Goal: Contribute content: Add original content to the website for others to see

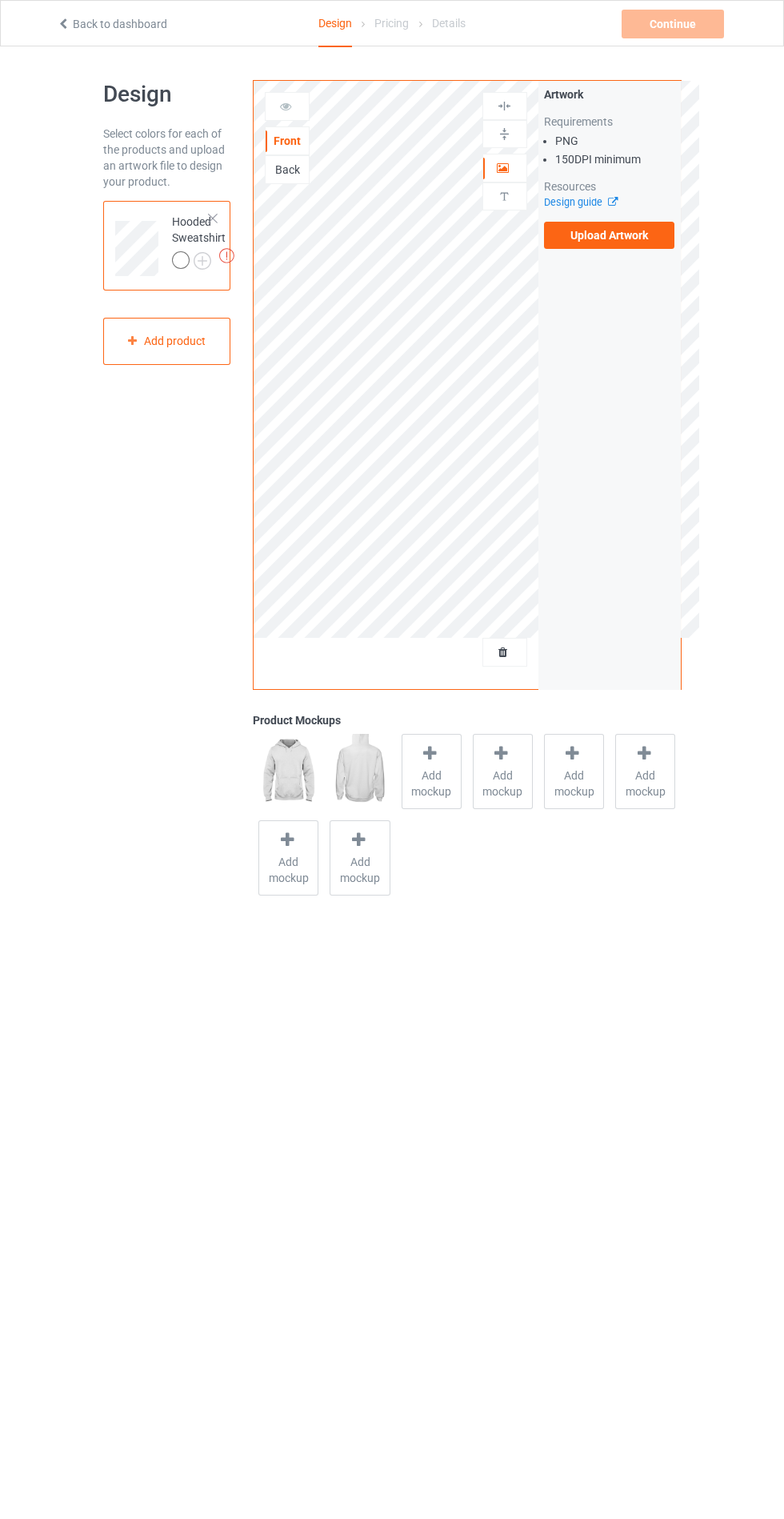
click at [603, 241] on label "Upload Artwork" at bounding box center [609, 236] width 131 height 27
click at [0, 0] on input "Upload Artwork" at bounding box center [0, 0] width 0 height 0
click at [429, 778] on span "Add mockup" at bounding box center [432, 783] width 58 height 32
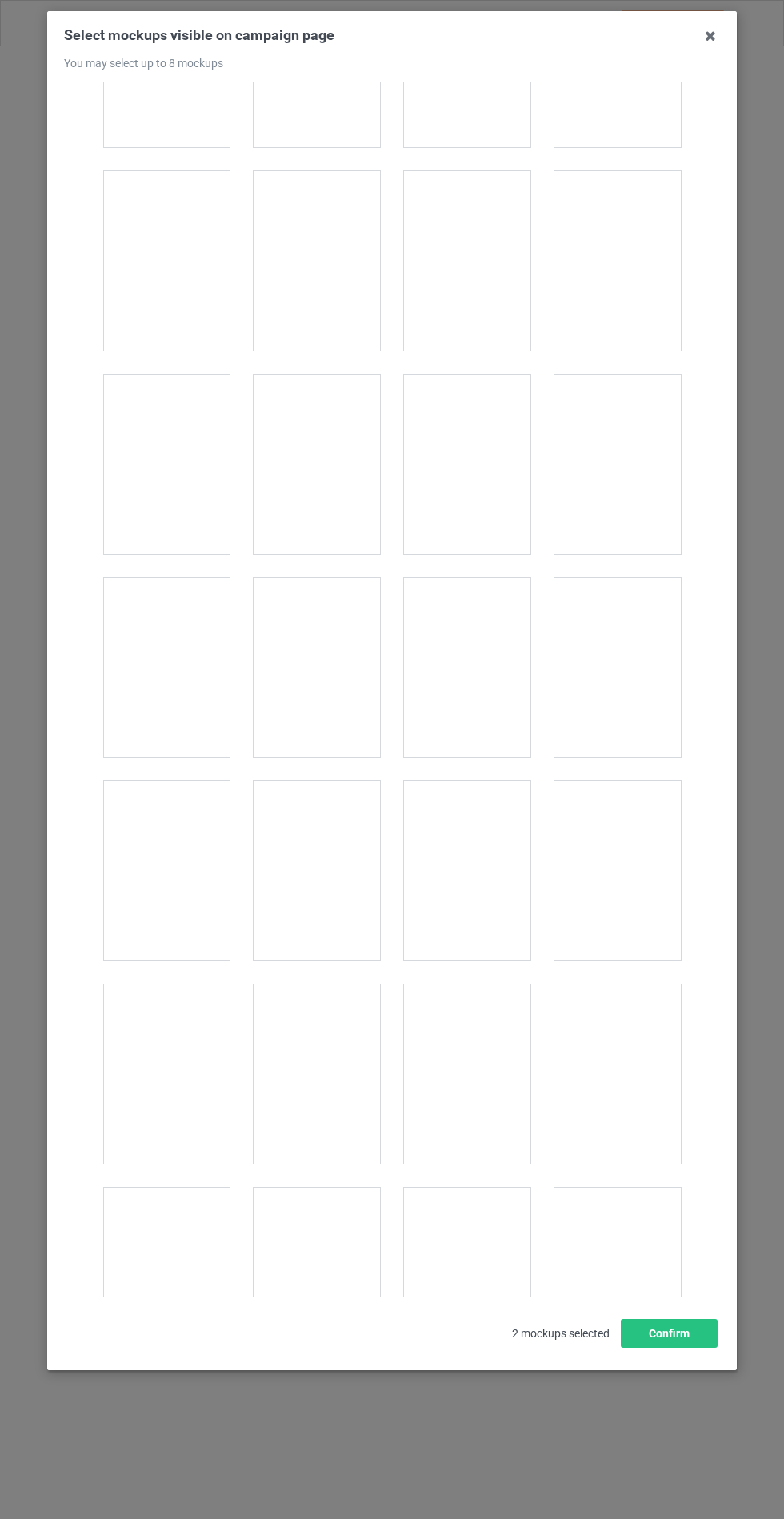
scroll to position [12915, 0]
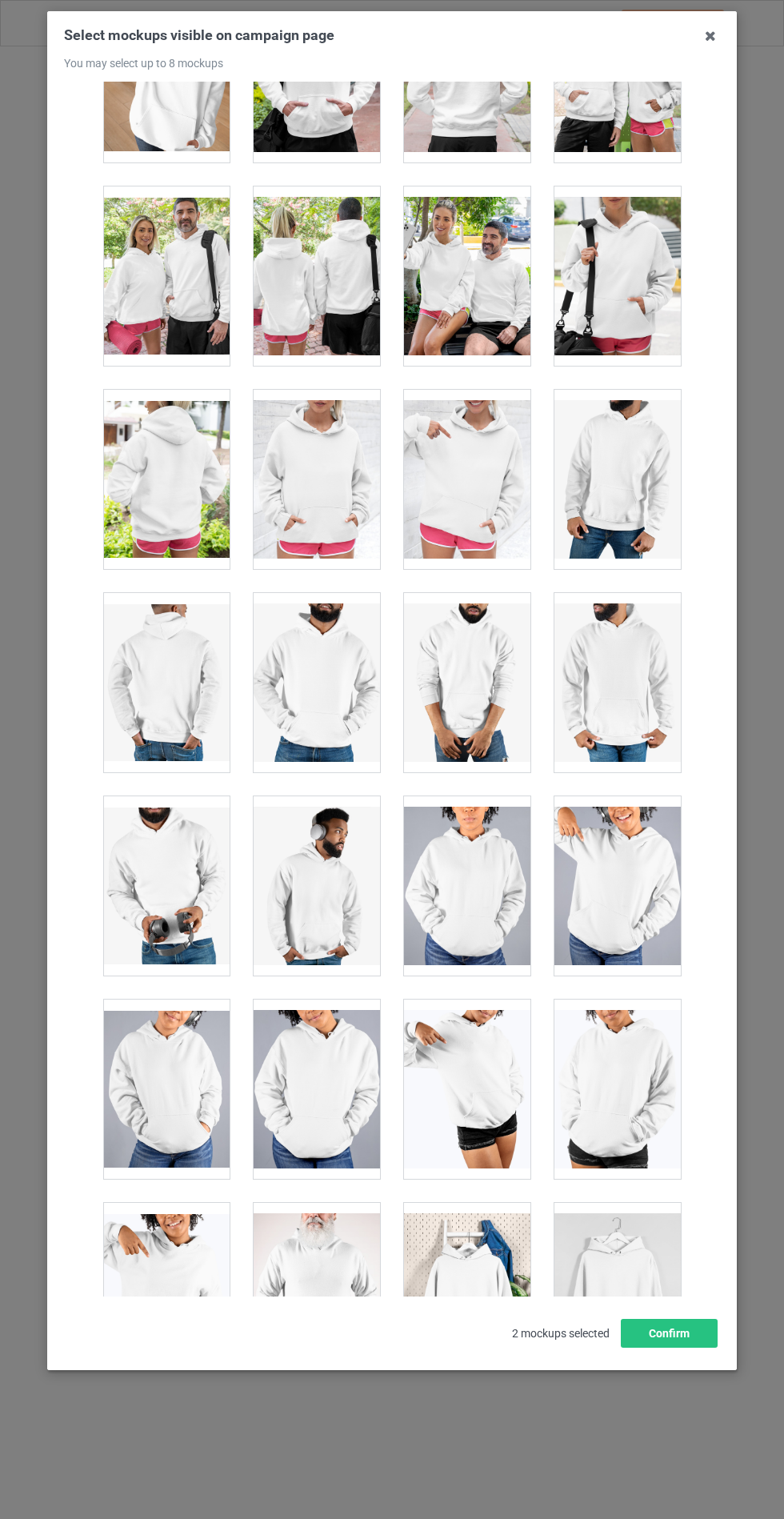
click at [313, 470] on div at bounding box center [316, 479] width 126 height 179
click at [676, 1370] on div "Select mockups visible on campaign page You may select up to 8 mockups 1 2 3 3 …" at bounding box center [392, 690] width 690 height 1359
click at [679, 1348] on button "Confirm" at bounding box center [668, 1333] width 97 height 29
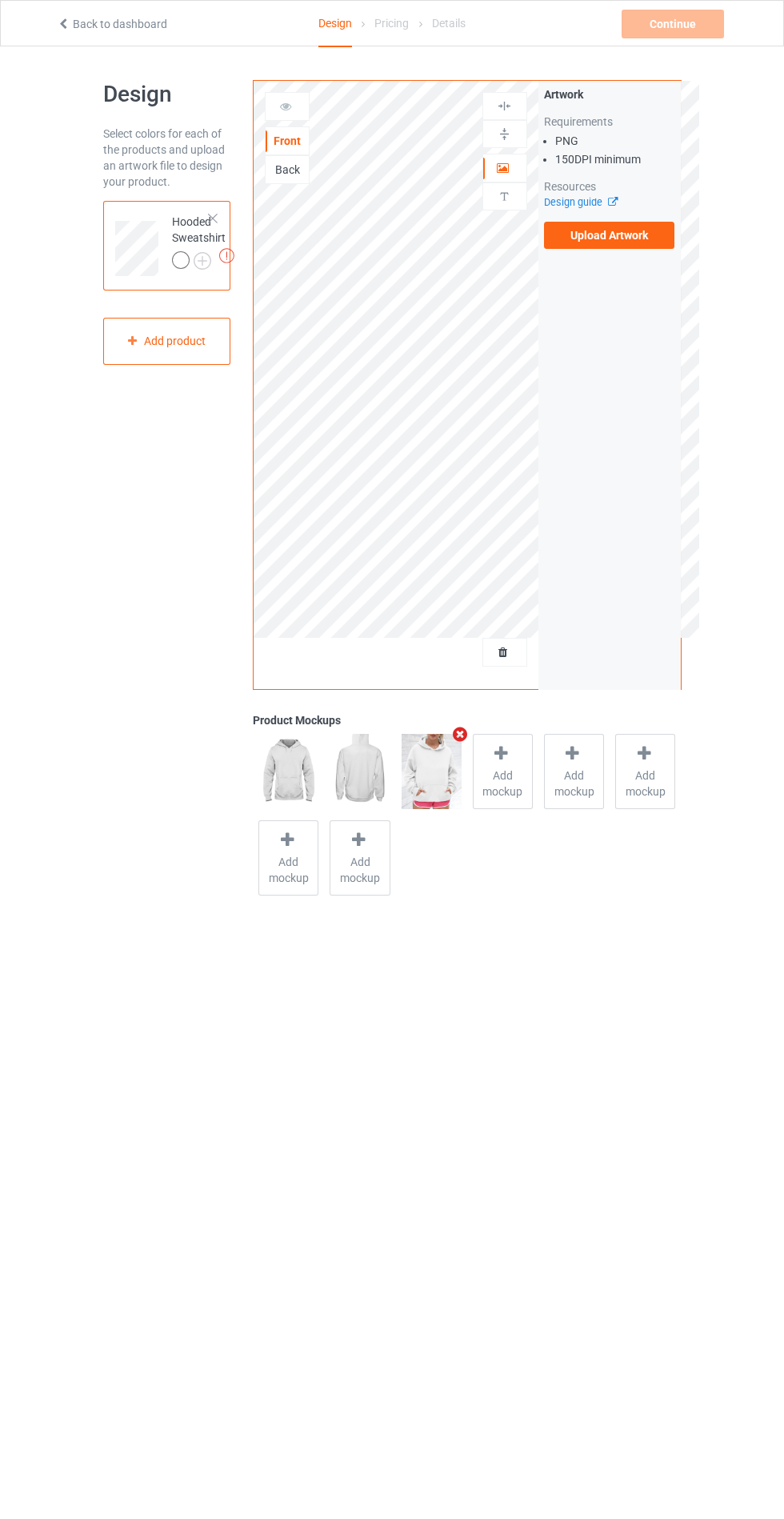
click at [0, 0] on img at bounding box center [0, 0] width 0 height 0
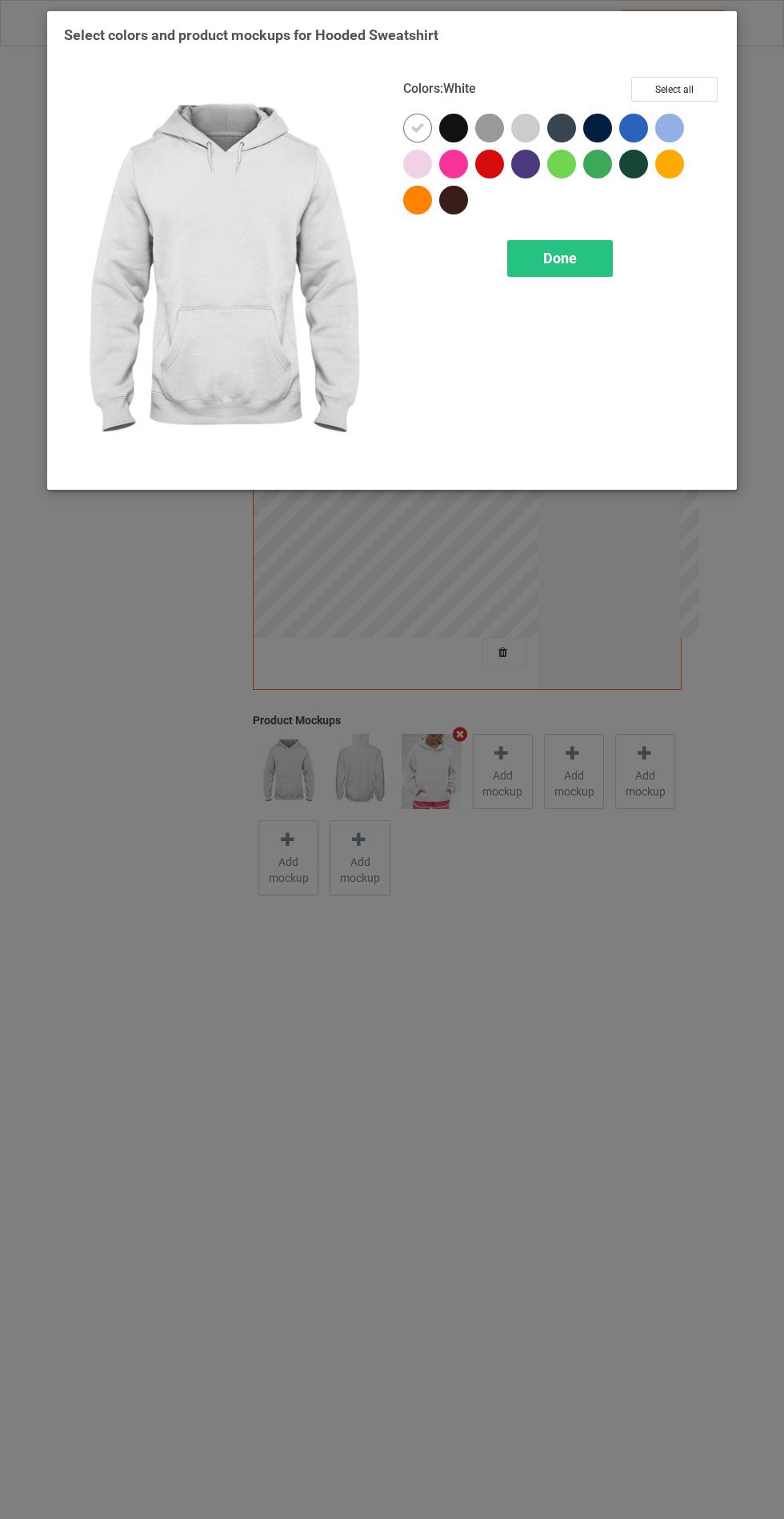
click at [458, 135] on div at bounding box center [453, 129] width 29 height 29
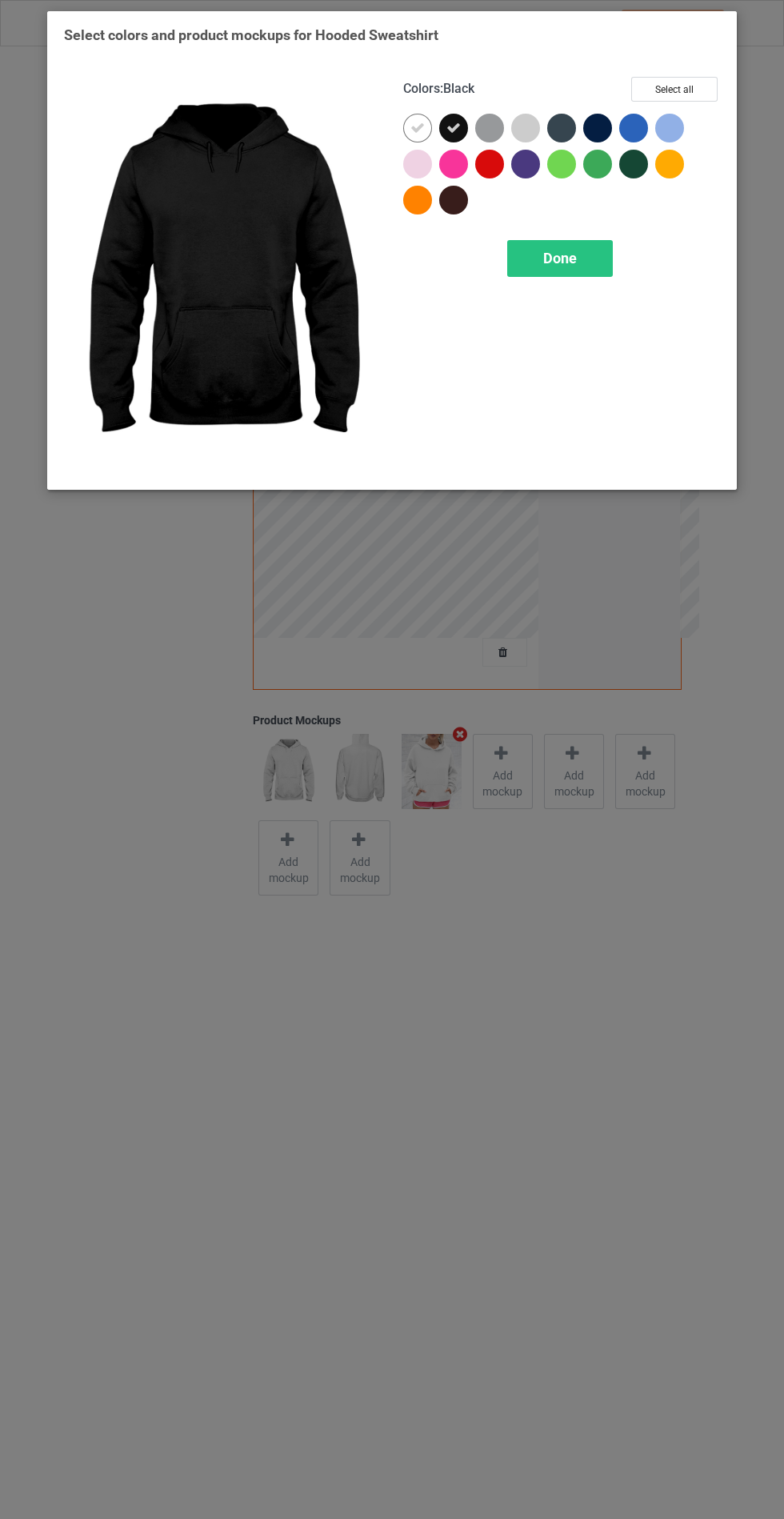
click at [496, 123] on div at bounding box center [489, 129] width 29 height 29
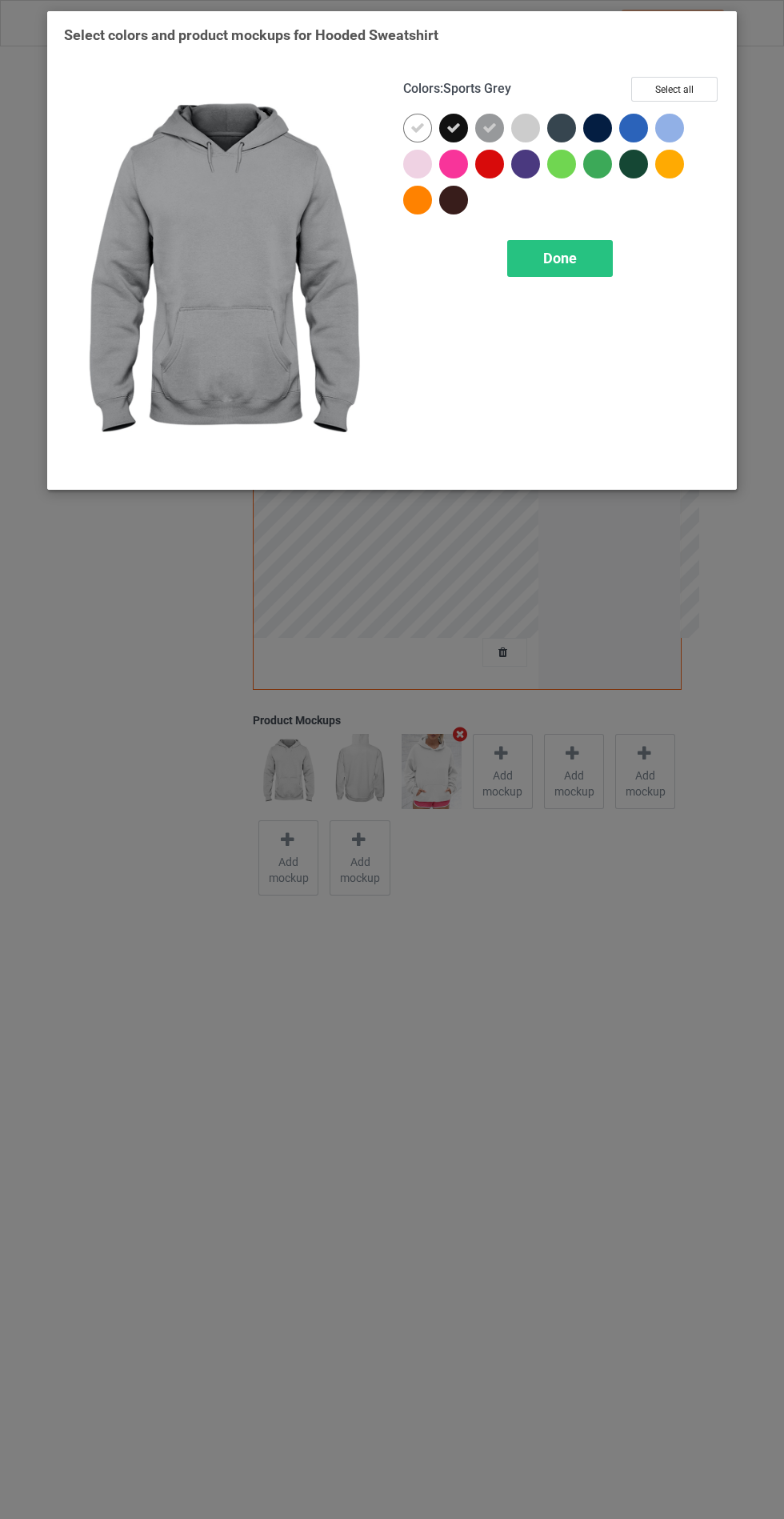
click at [554, 140] on div at bounding box center [565, 132] width 36 height 36
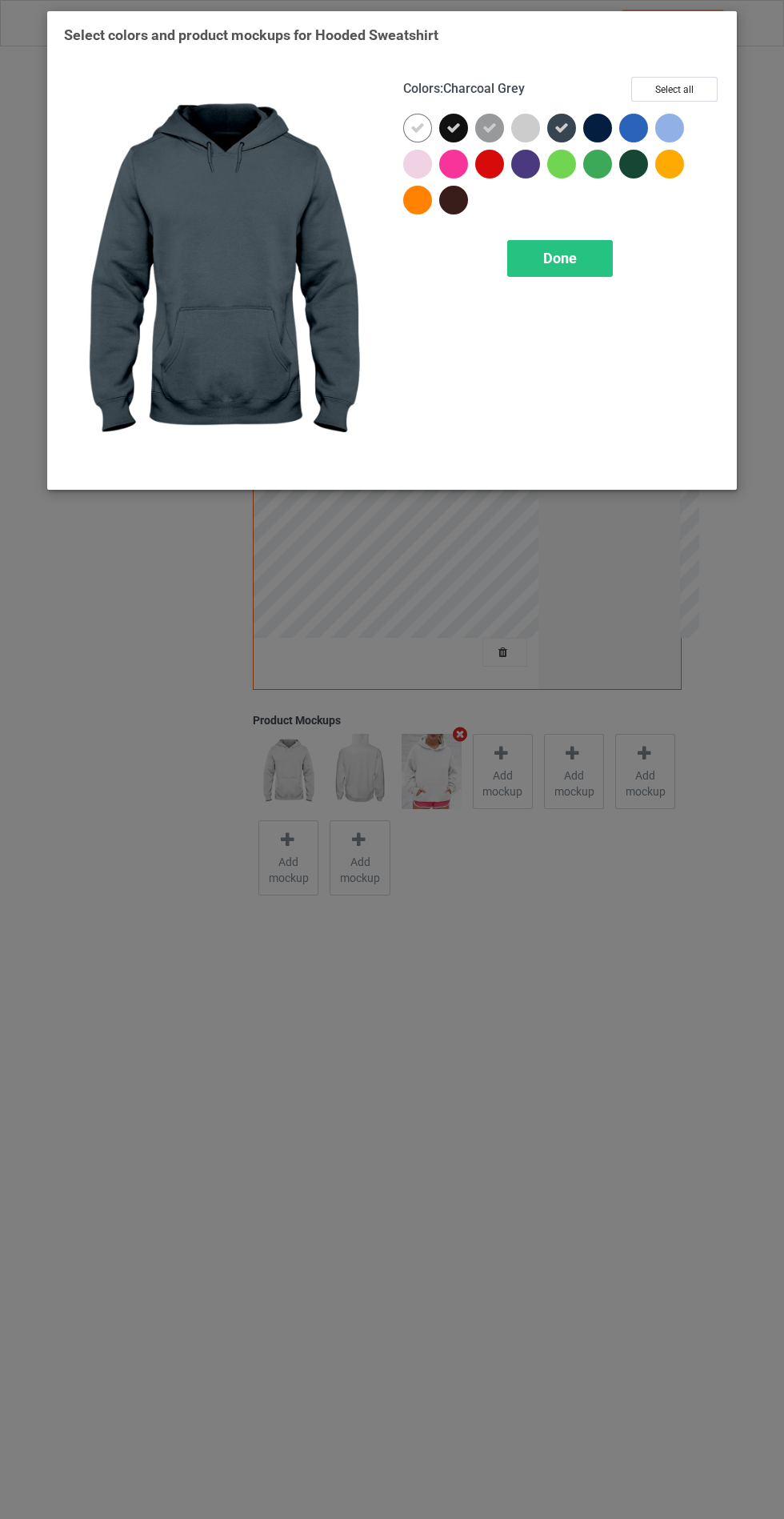
click at [584, 132] on div at bounding box center [597, 129] width 29 height 29
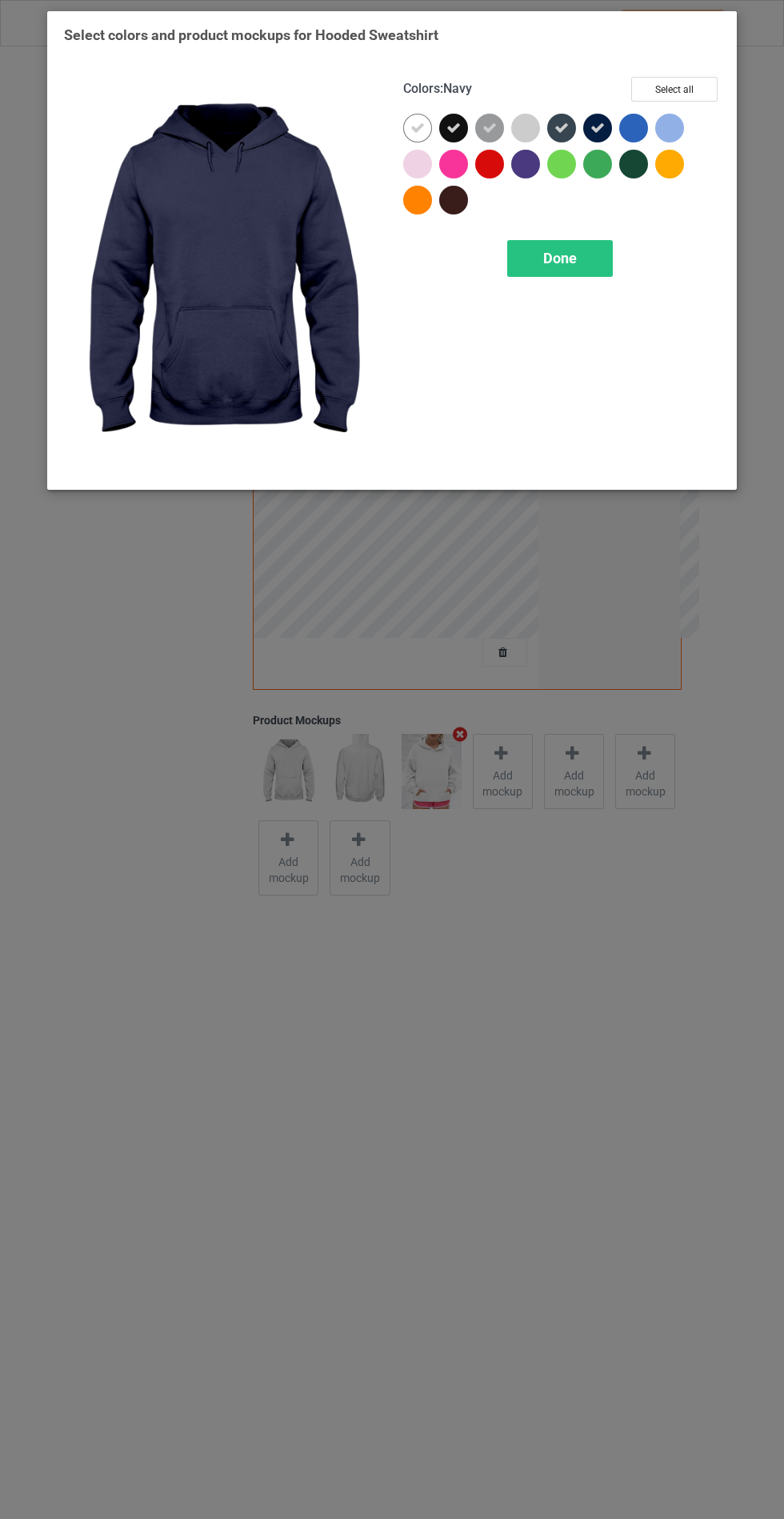
click at [637, 176] on div at bounding box center [633, 165] width 29 height 29
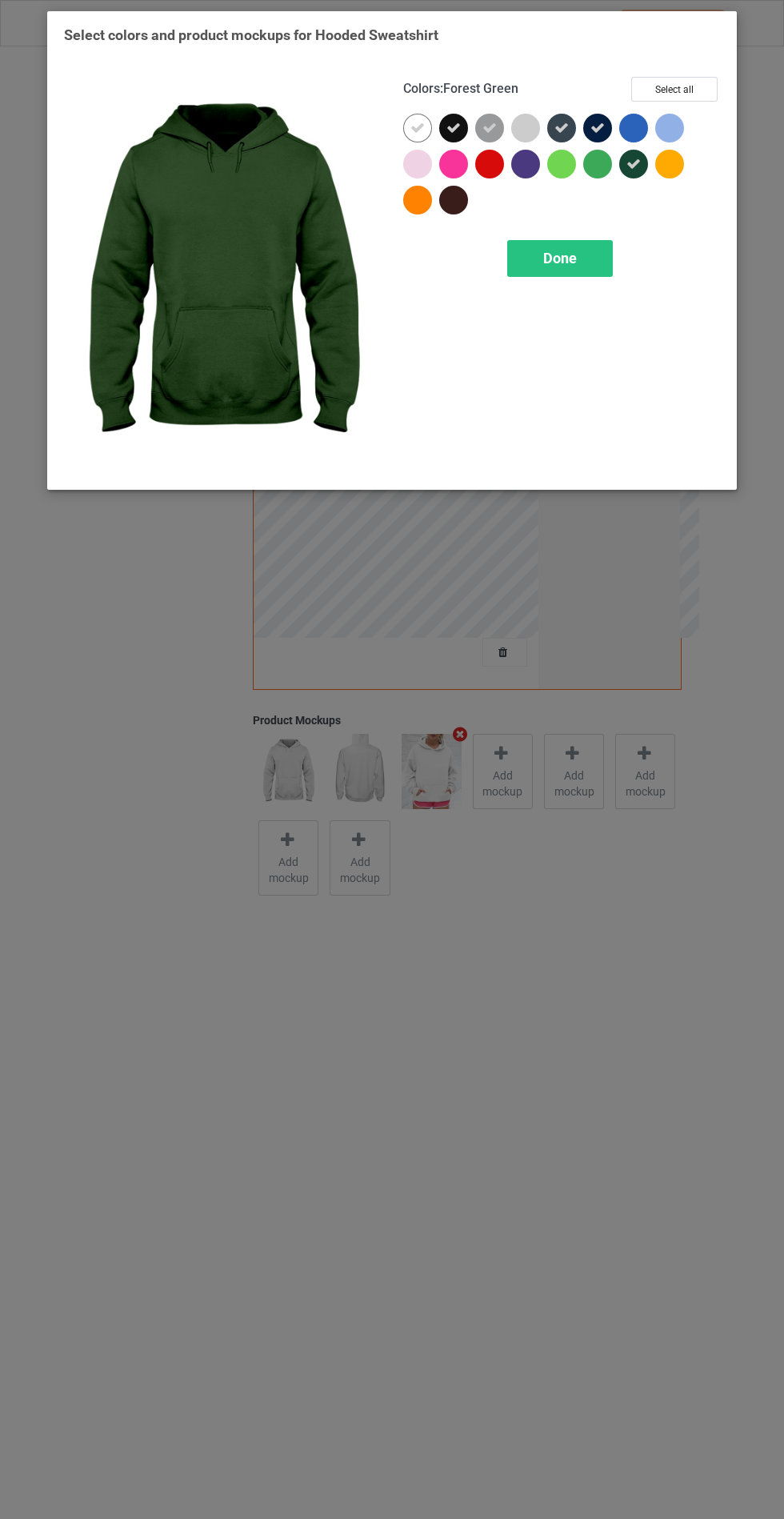
click at [453, 211] on div at bounding box center [453, 201] width 29 height 29
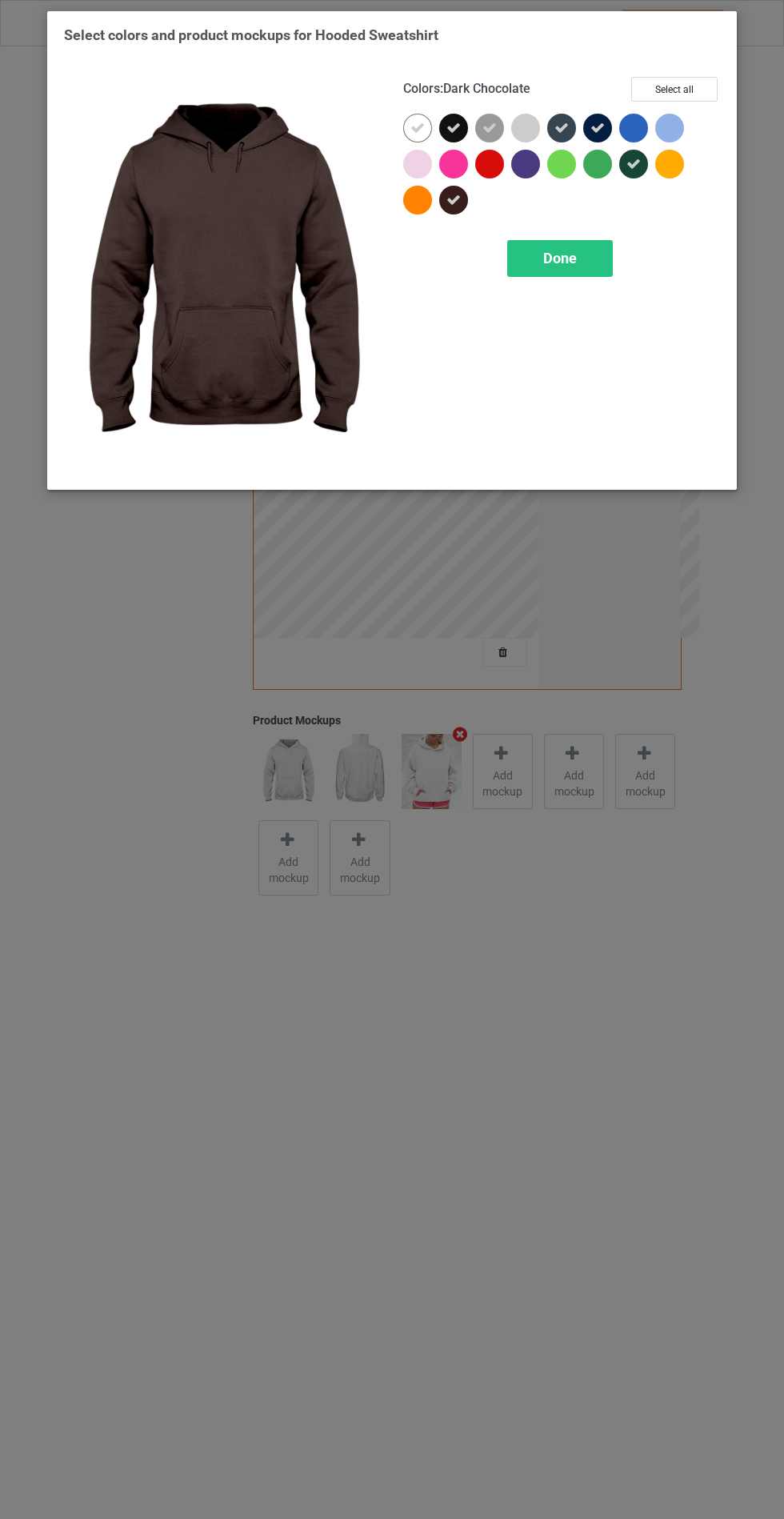
click at [528, 167] on div at bounding box center [525, 165] width 29 height 29
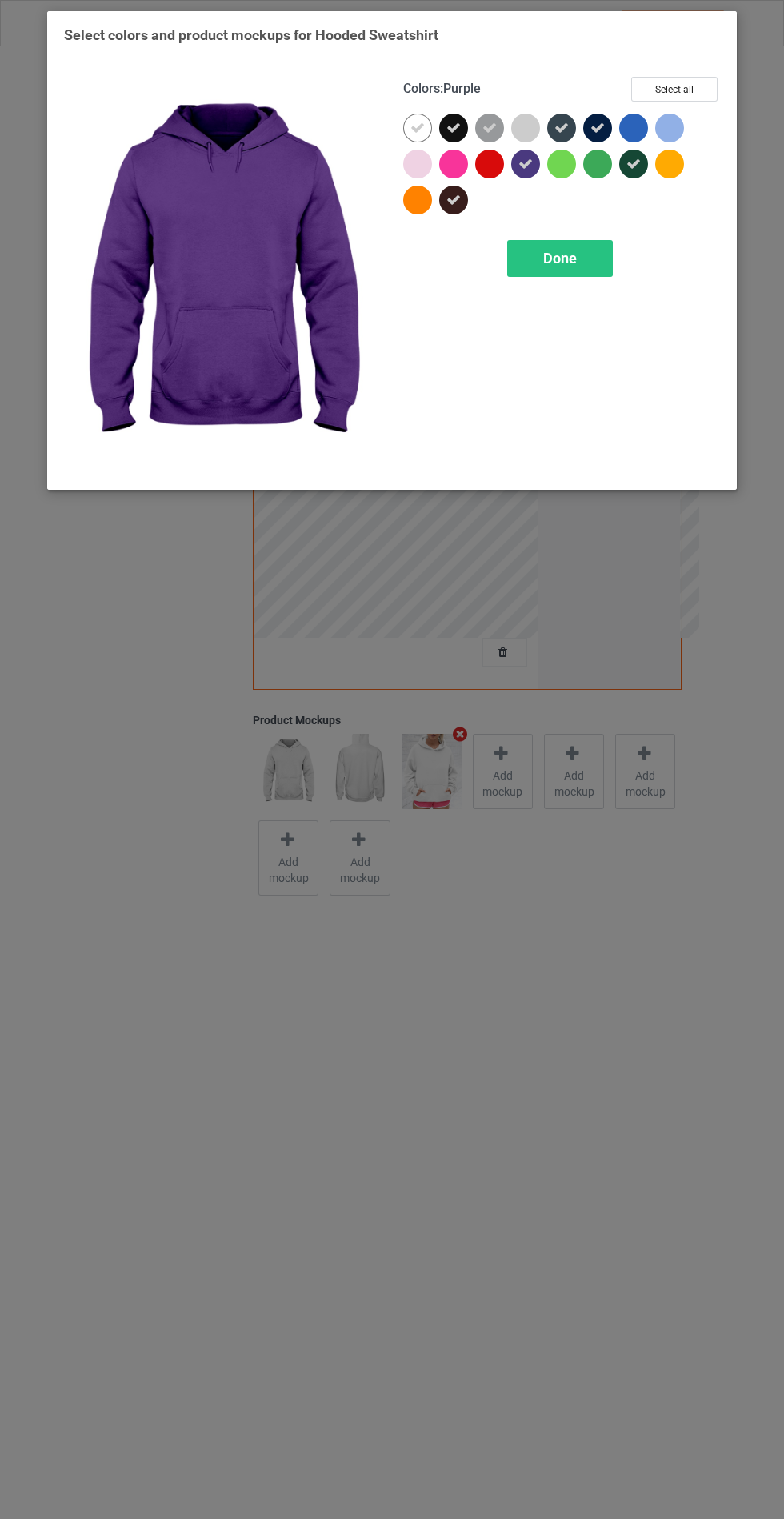
click at [632, 167] on icon at bounding box center [633, 164] width 15 height 15
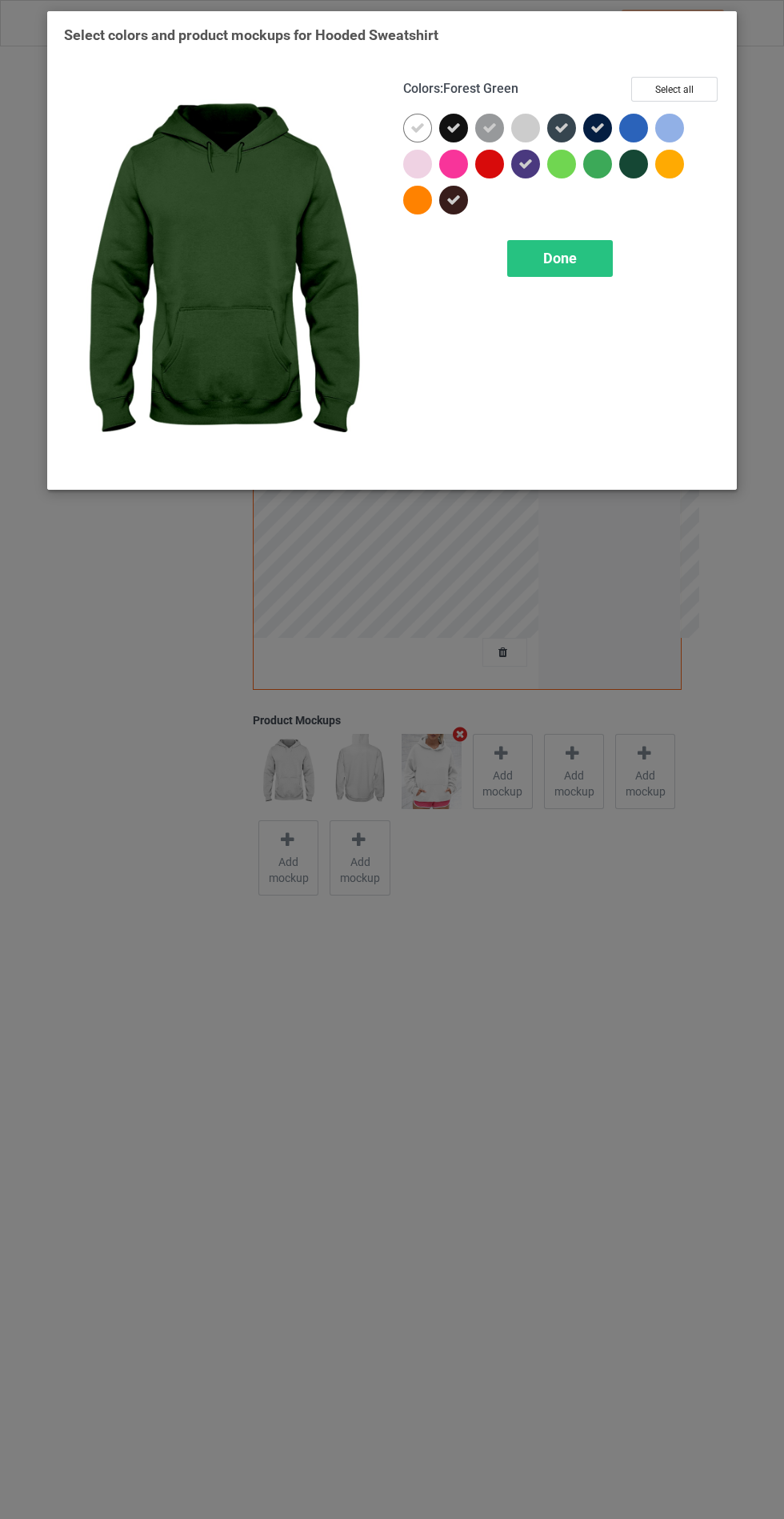
click at [580, 266] on div "Done" at bounding box center [560, 258] width 105 height 37
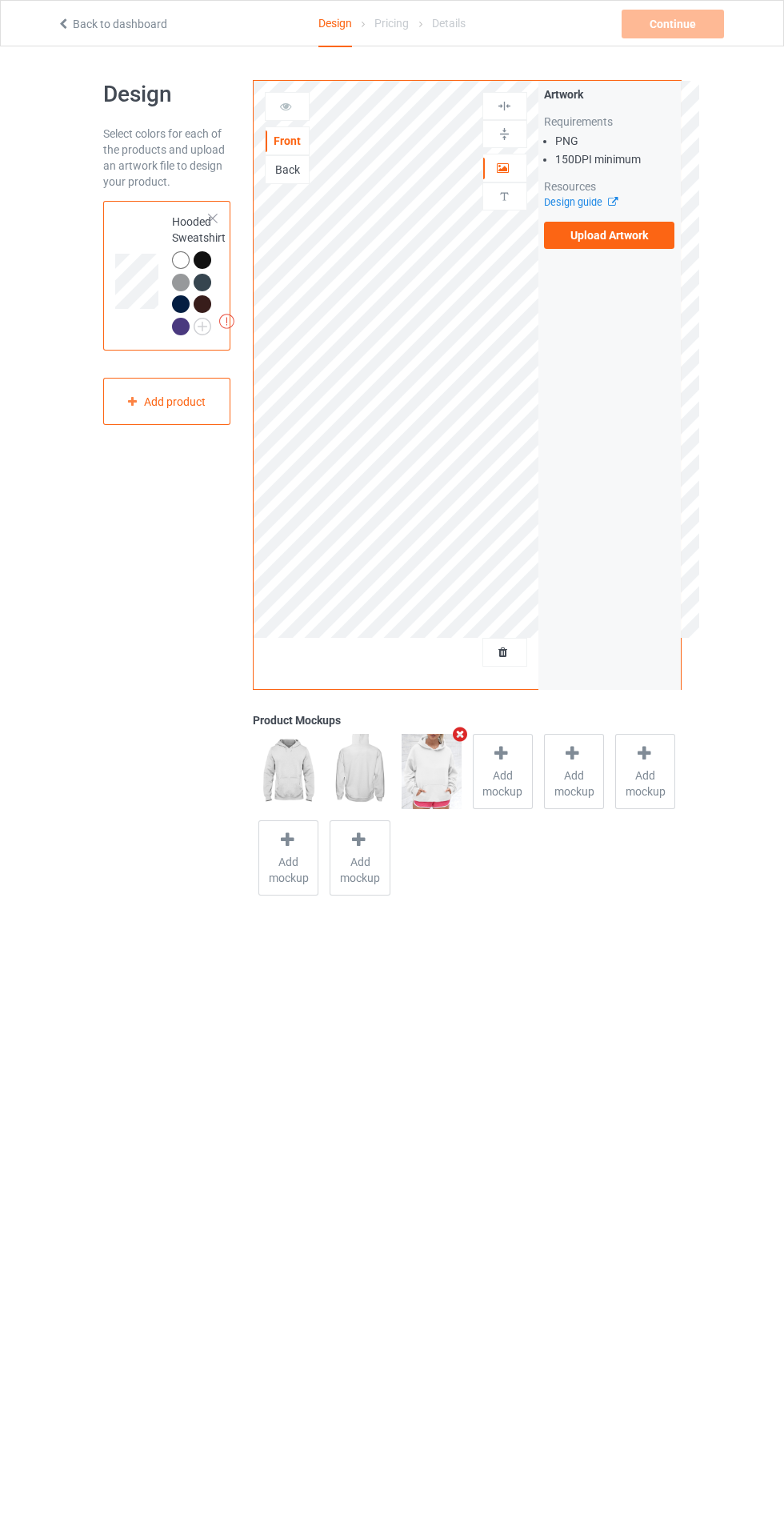
click at [625, 241] on label "Upload Artwork" at bounding box center [609, 236] width 131 height 27
click at [0, 0] on input "Upload Artwork" at bounding box center [0, 0] width 0 height 0
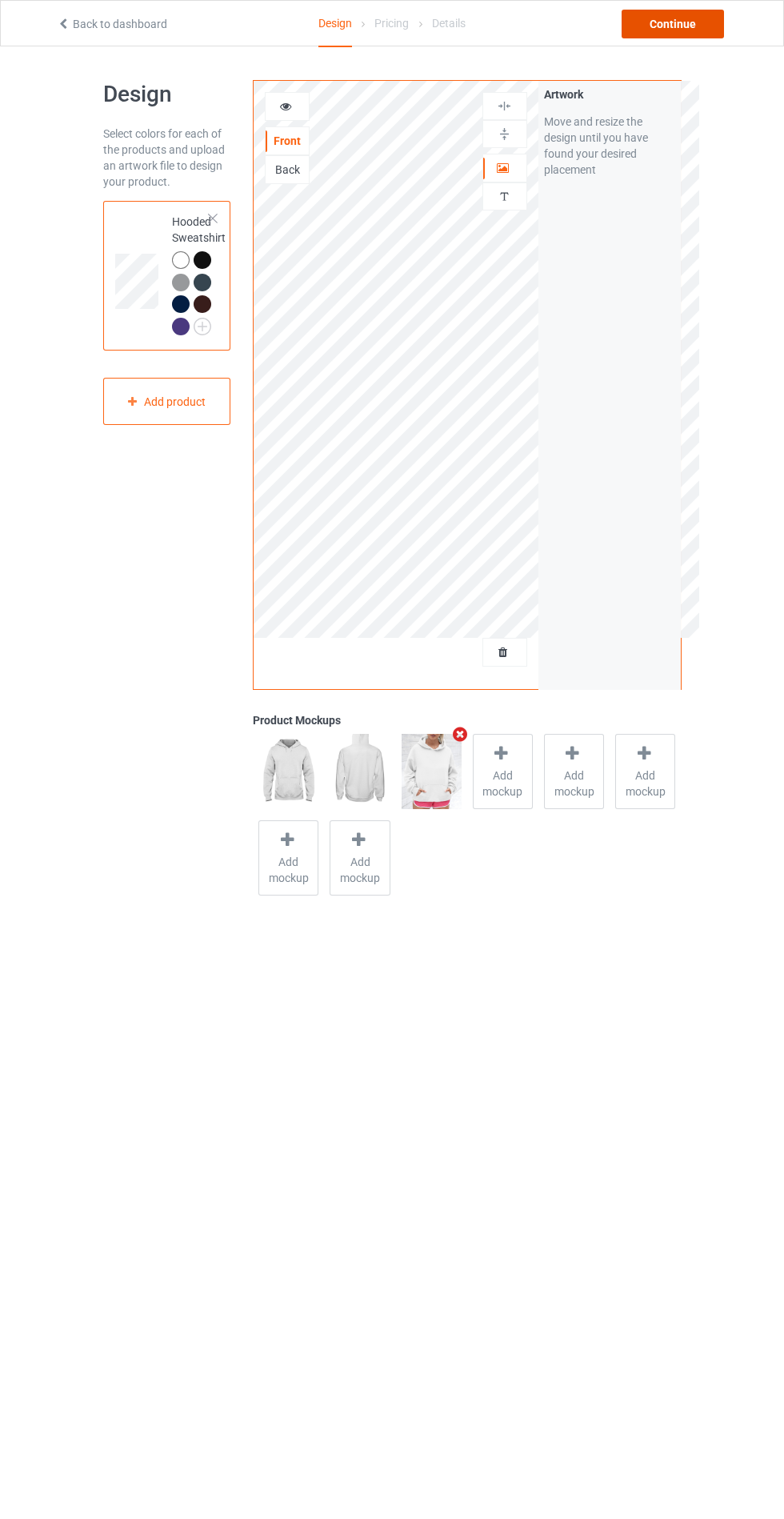
click at [712, 25] on div "Continue" at bounding box center [672, 24] width 102 height 29
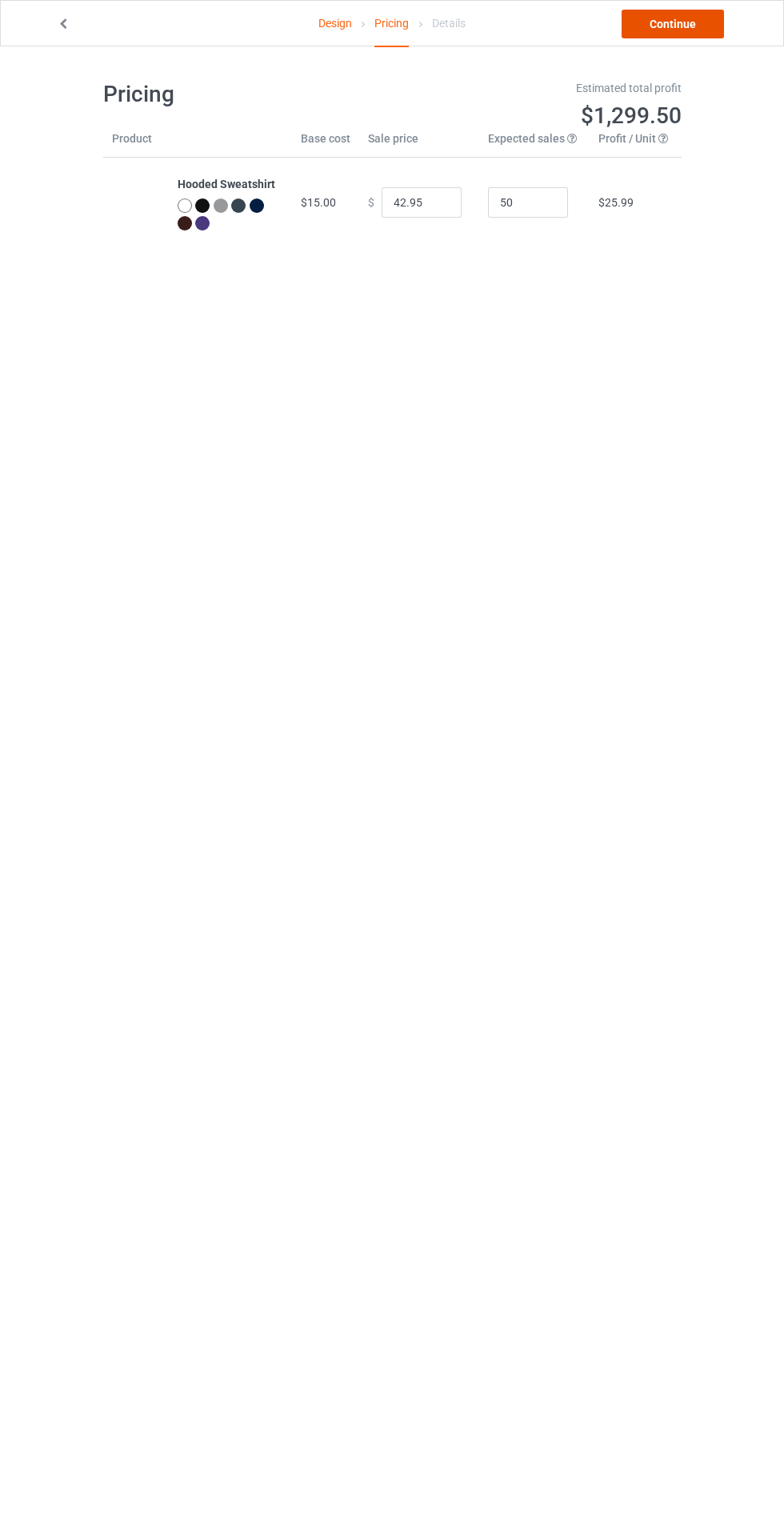
click at [653, 16] on link "Continue" at bounding box center [672, 24] width 102 height 29
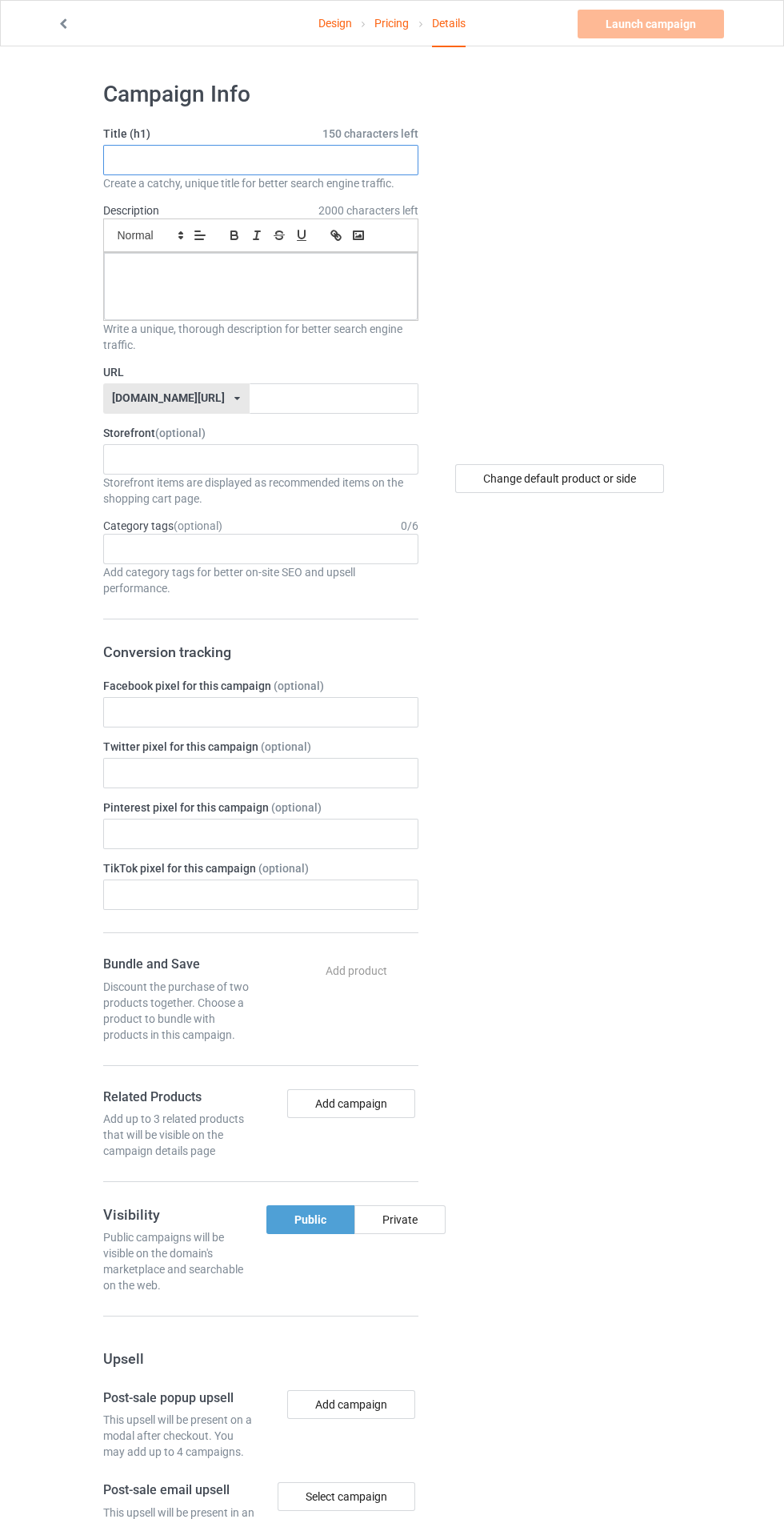
click at [388, 164] on input "text" at bounding box center [260, 159] width 315 height 30
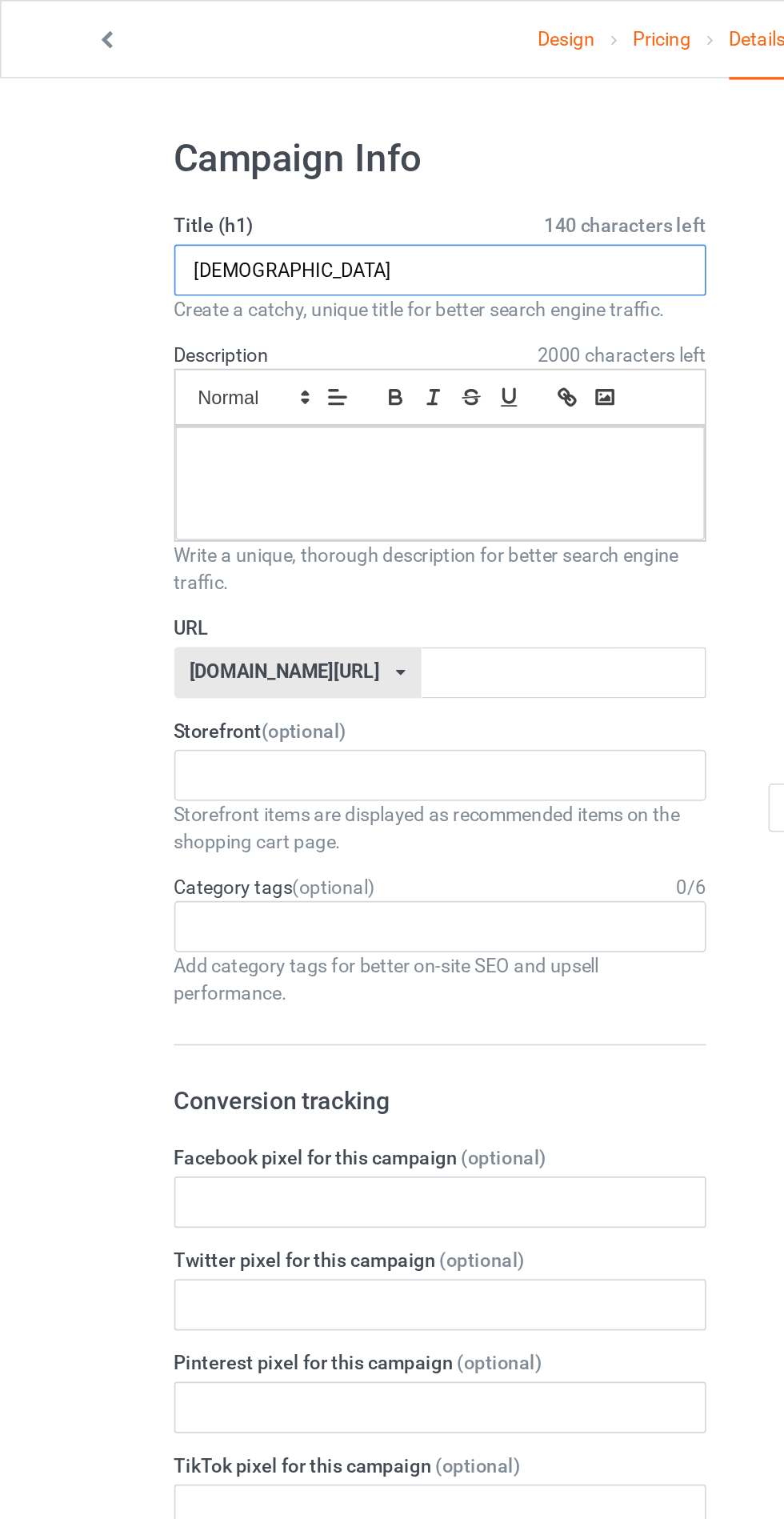
type input "[DEMOGRAPHIC_DATA]"
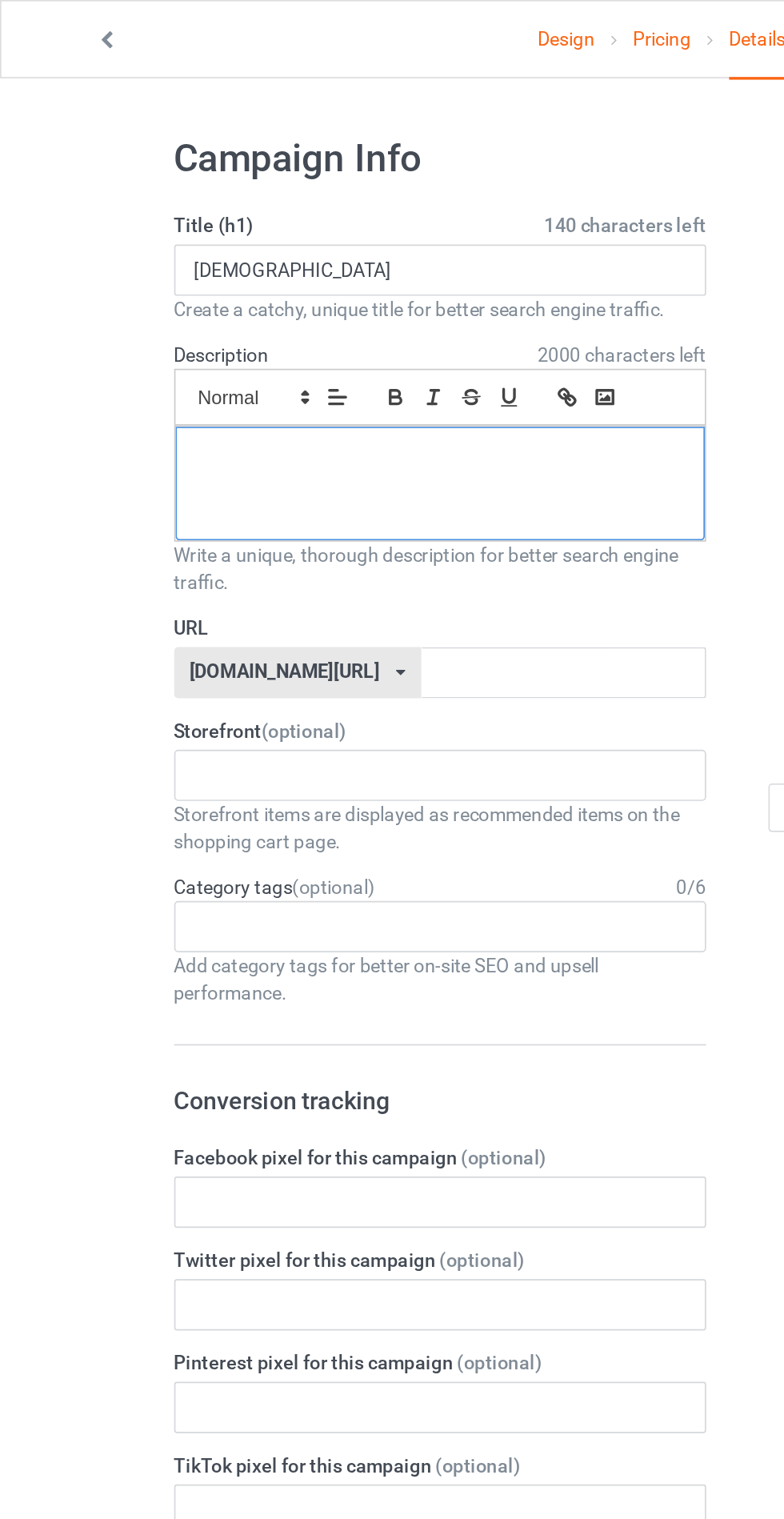
click at [171, 307] on div at bounding box center [260, 286] width 314 height 67
click at [344, 398] on input "text" at bounding box center [333, 398] width 169 height 30
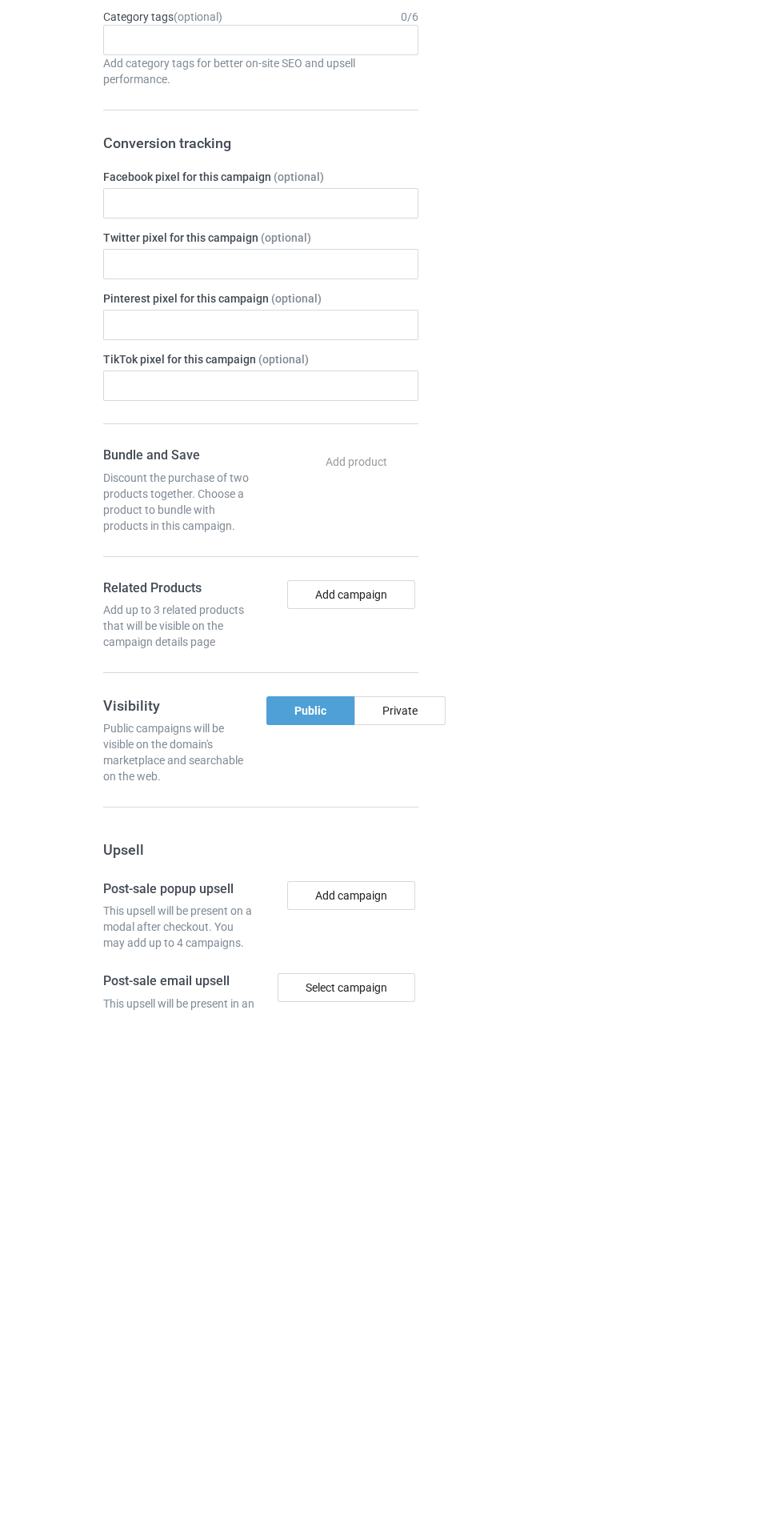
type input "Hshhshshsjsjs"
click at [400, 1216] on div "Private" at bounding box center [400, 1220] width 91 height 29
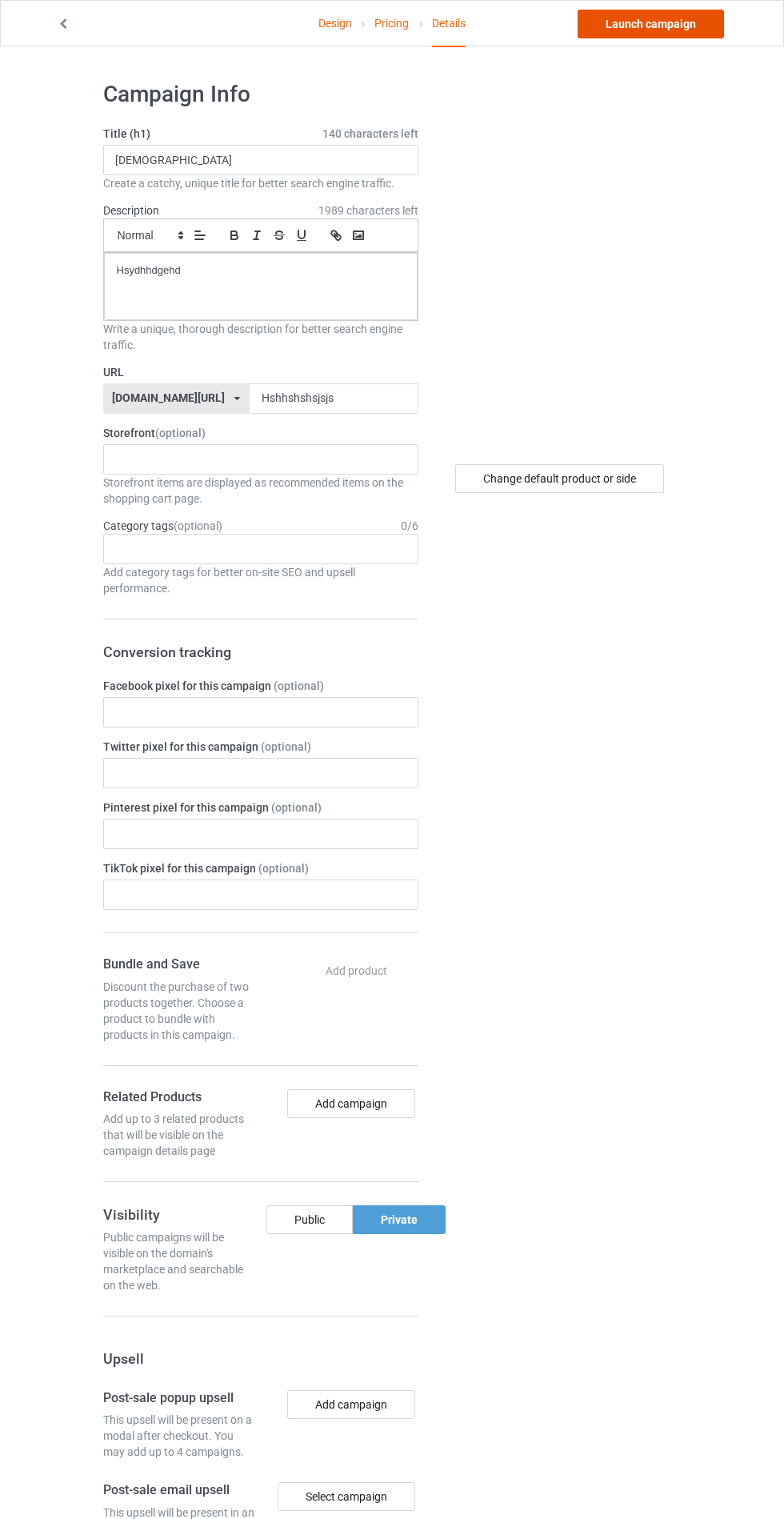
click at [655, 31] on link "Launch campaign" at bounding box center [650, 24] width 147 height 29
